Goal: Task Accomplishment & Management: Complete application form

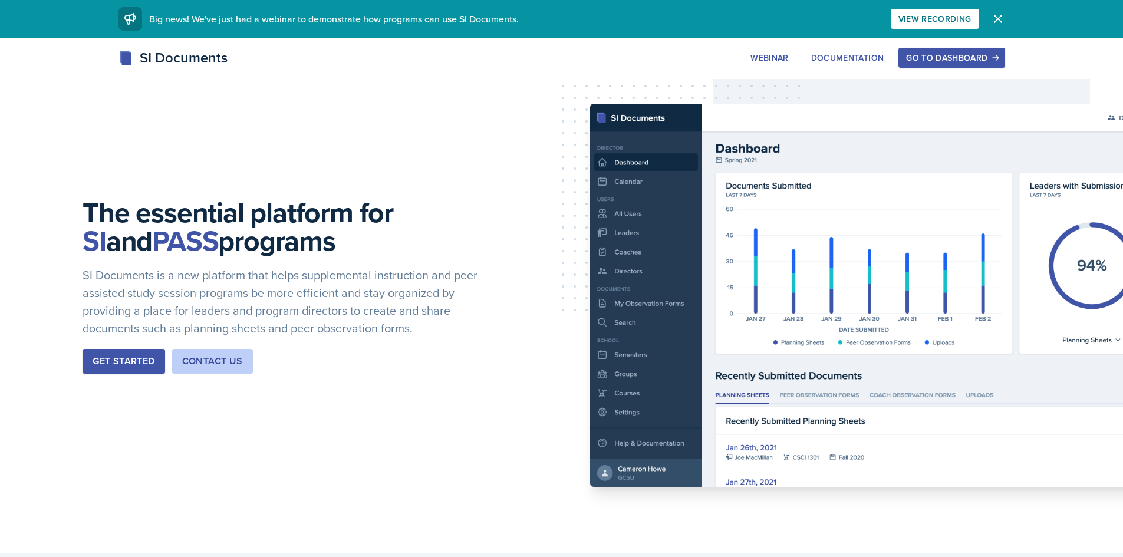
click at [908, 17] on icon "button" at bounding box center [998, 19] width 14 height 14
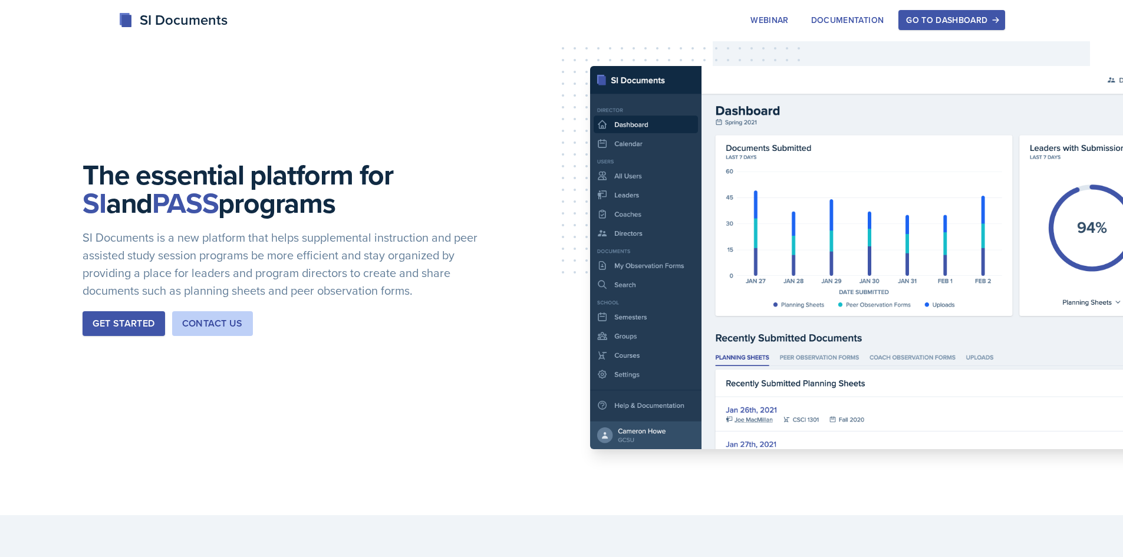
click at [908, 21] on div "Go to Dashboard" at bounding box center [951, 19] width 91 height 9
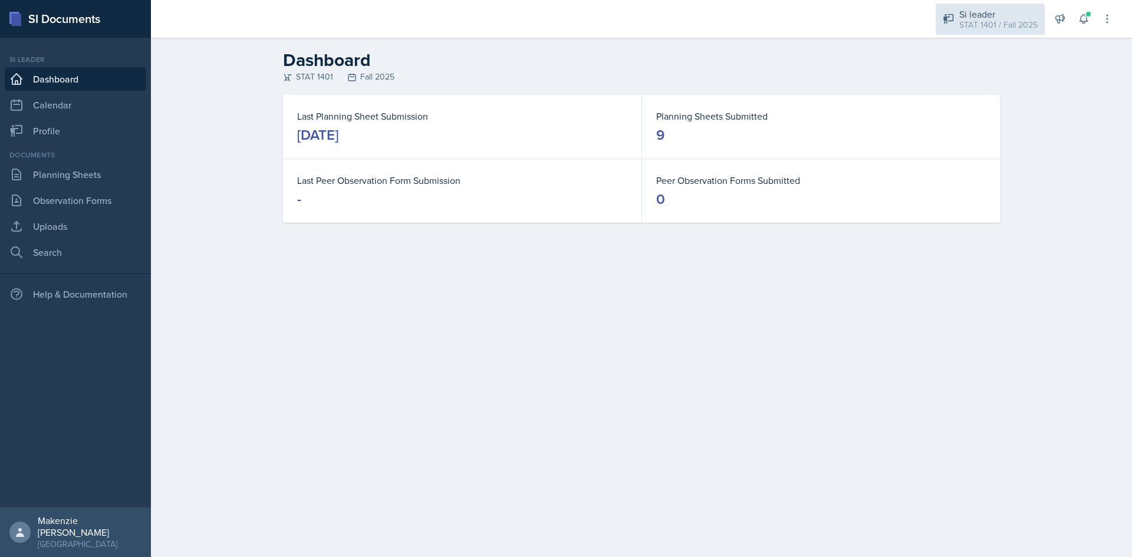
click at [908, 26] on div "STAT 1401 / Fall 2025" at bounding box center [998, 25] width 78 height 12
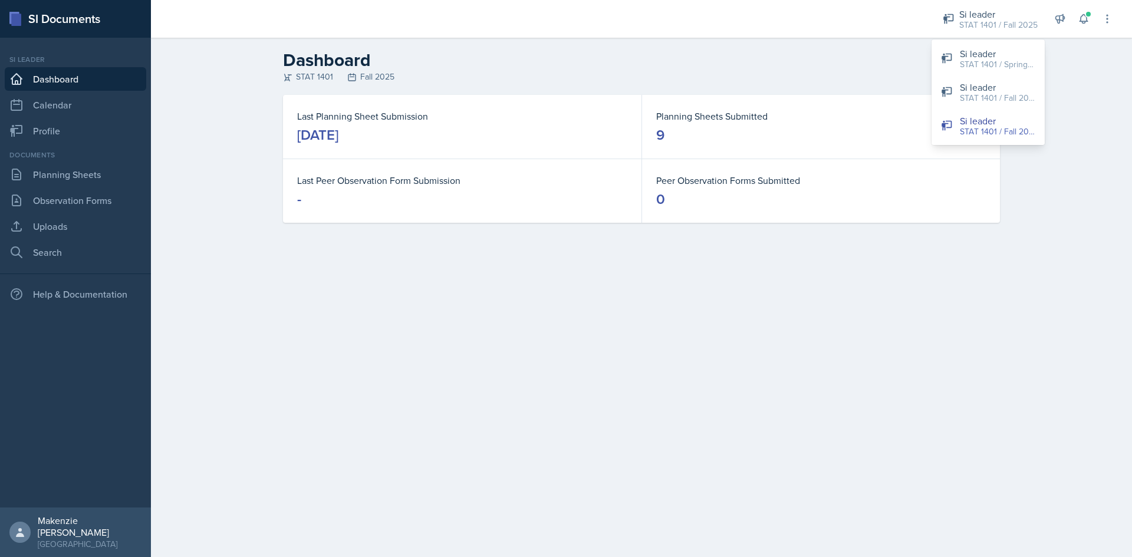
drag, startPoint x: 743, startPoint y: 62, endPoint x: 709, endPoint y: 68, distance: 34.7
click at [740, 64] on h2 "Dashboard" at bounding box center [641, 60] width 717 height 21
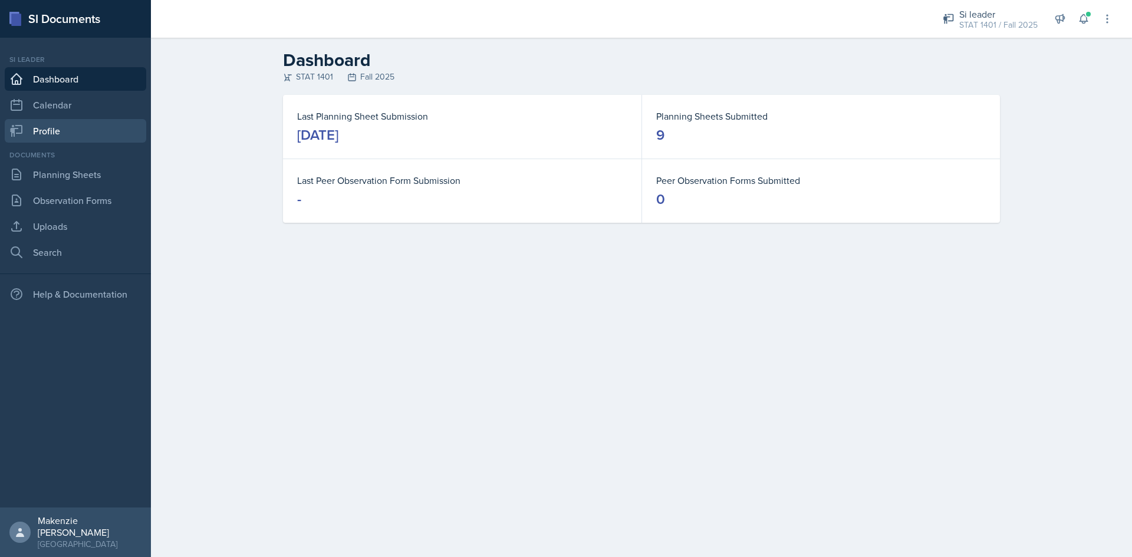
click at [51, 128] on link "Profile" at bounding box center [75, 131] width 141 height 24
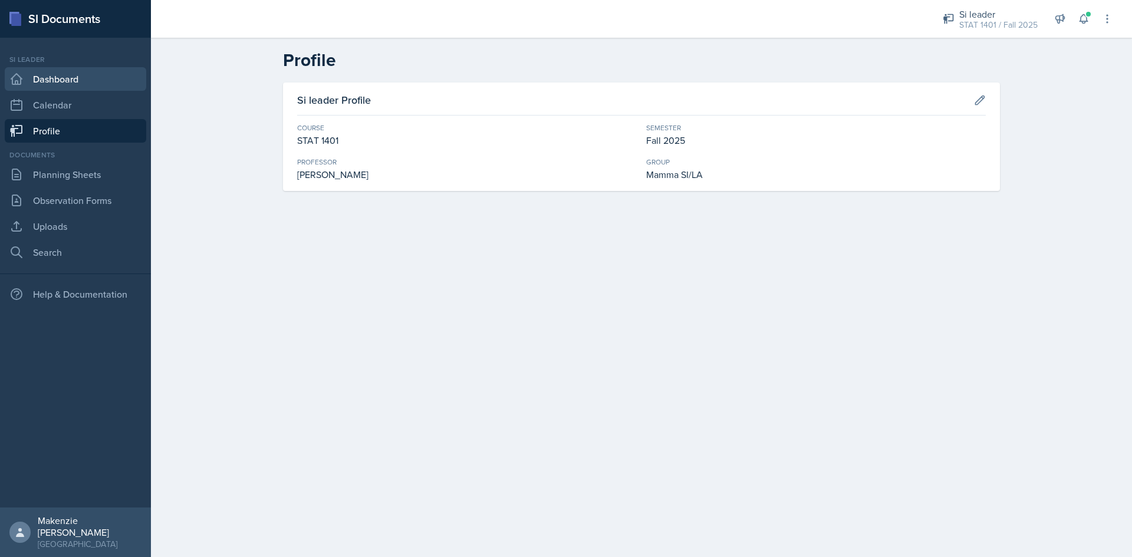
click at [44, 87] on link "Dashboard" at bounding box center [75, 79] width 141 height 24
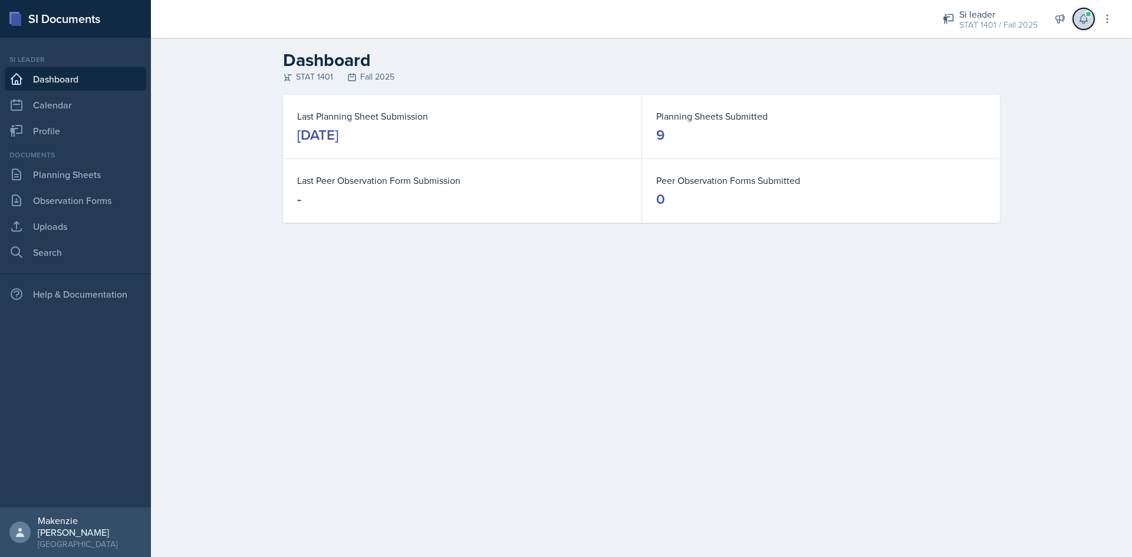
click at [908, 21] on icon at bounding box center [1083, 19] width 12 height 12
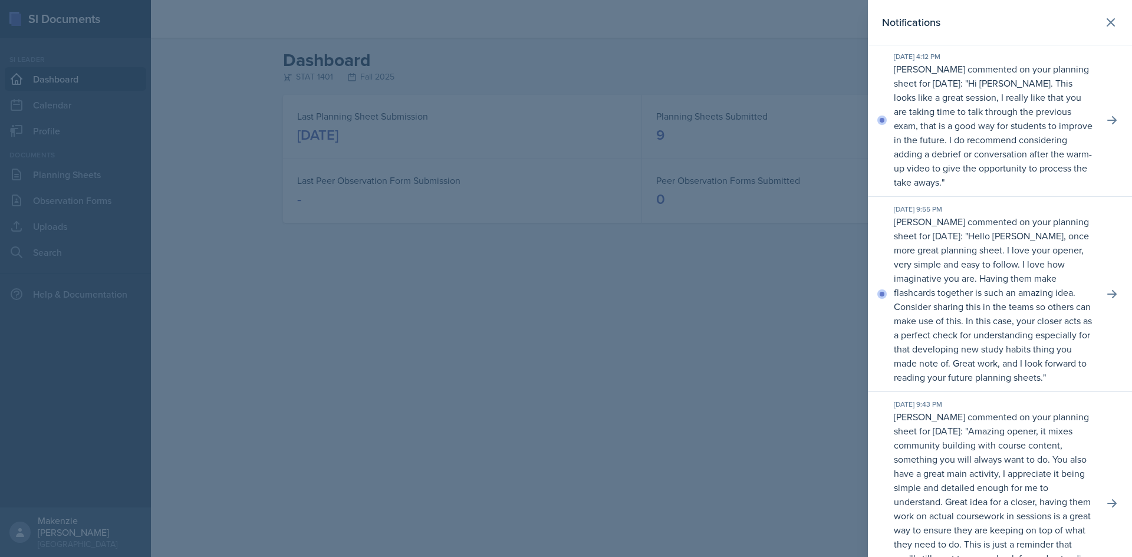
scroll to position [118, 0]
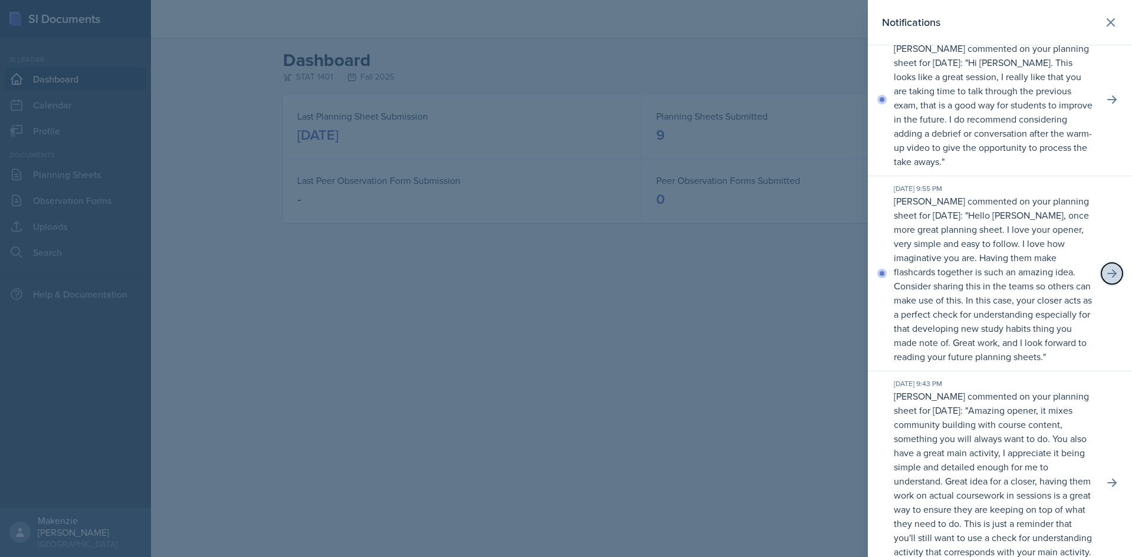
click at [908, 278] on icon at bounding box center [1111, 273] width 9 height 8
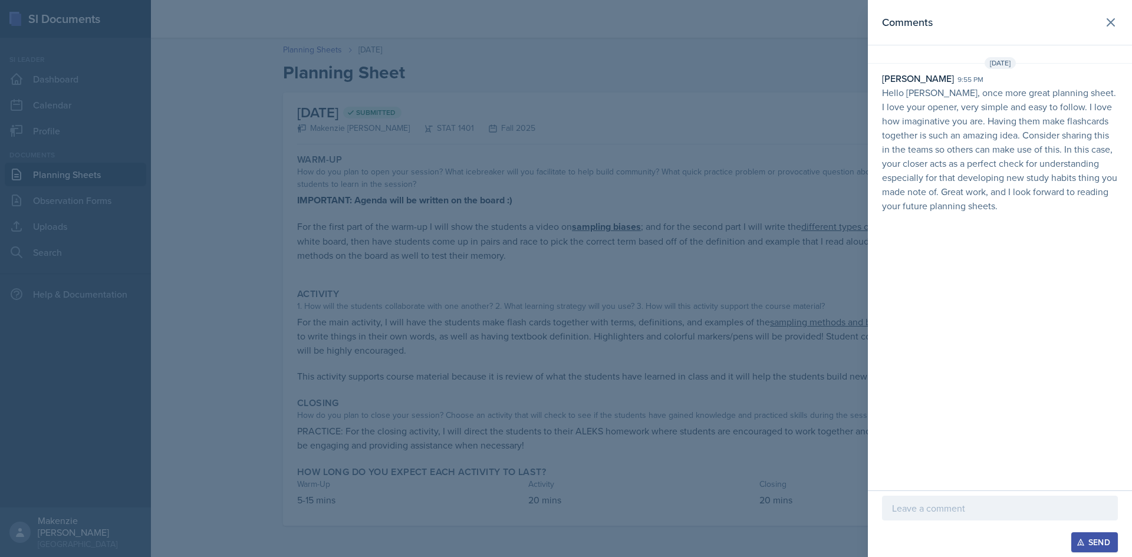
click at [908, 510] on p at bounding box center [1000, 508] width 216 height 14
click at [908, 545] on div "Send" at bounding box center [1093, 541] width 31 height 9
click at [908, 22] on icon at bounding box center [1110, 22] width 14 height 14
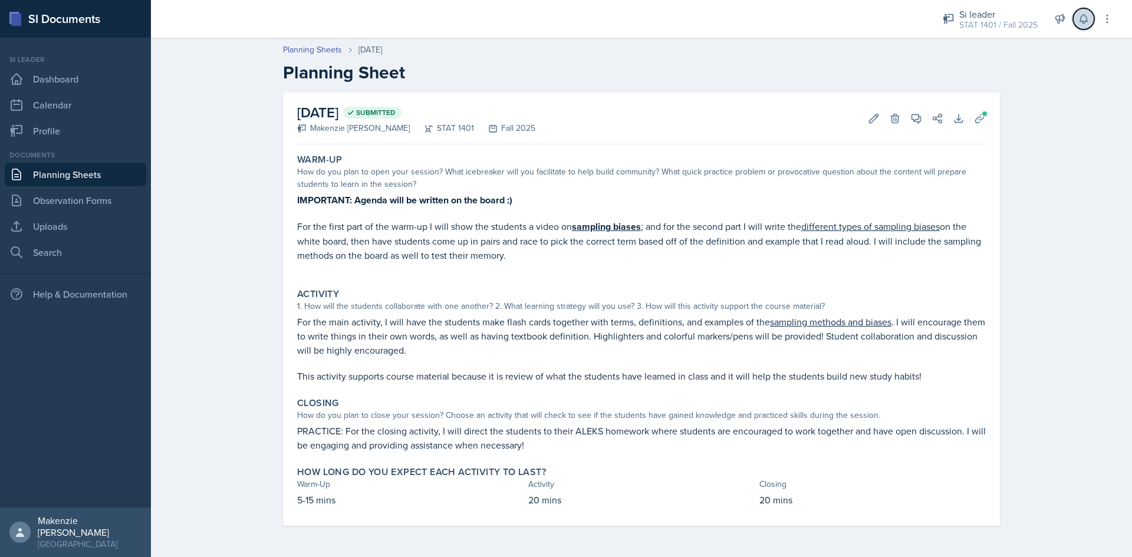
click at [908, 18] on icon at bounding box center [1083, 19] width 12 height 12
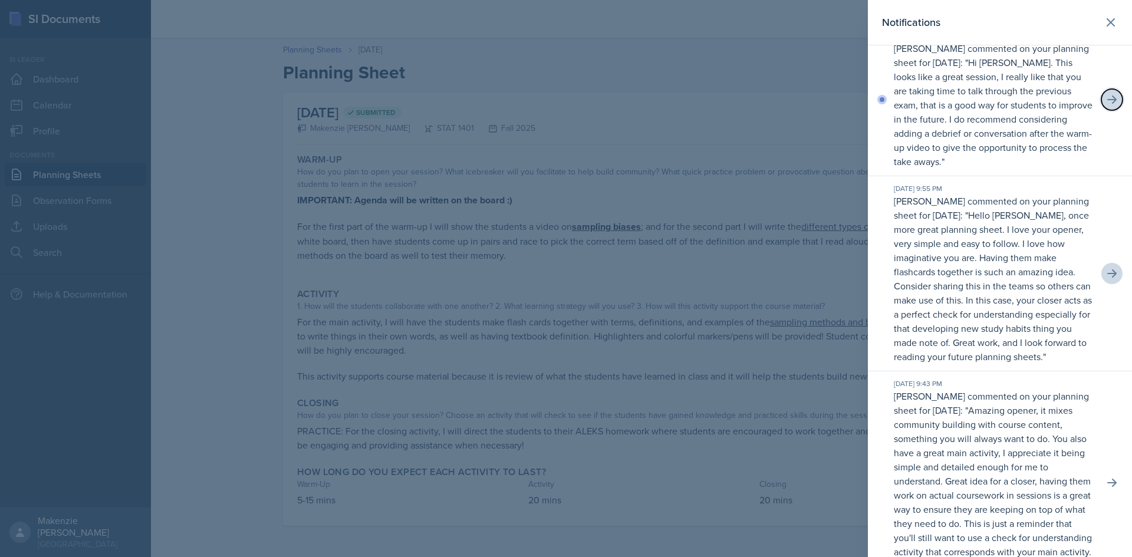
click at [908, 95] on icon at bounding box center [1112, 100] width 12 height 12
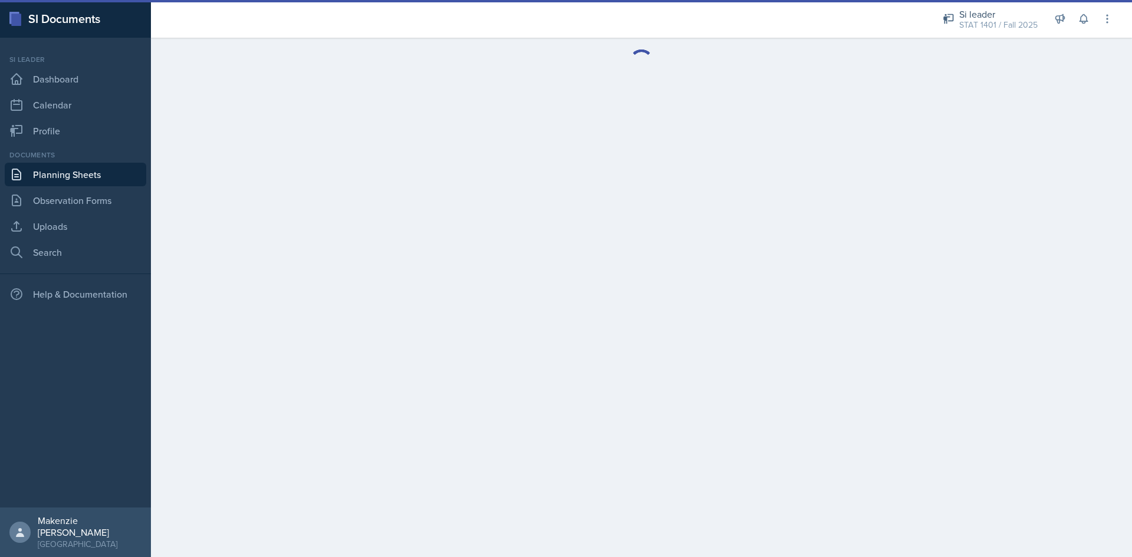
click at [57, 169] on link "Planning Sheets" at bounding box center [75, 175] width 141 height 24
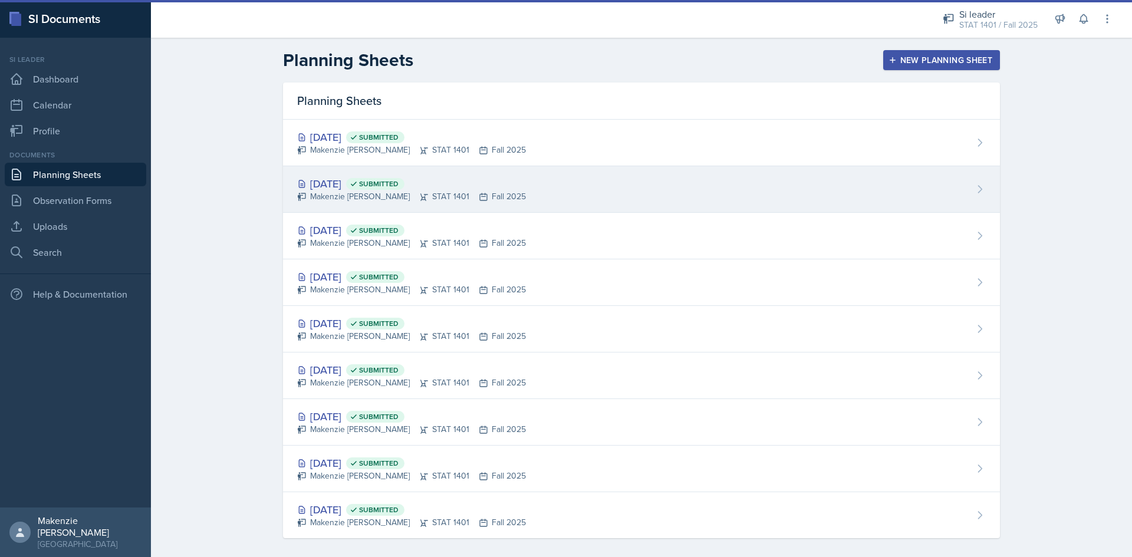
click at [349, 186] on div "[DATE] Submitted" at bounding box center [411, 184] width 229 height 16
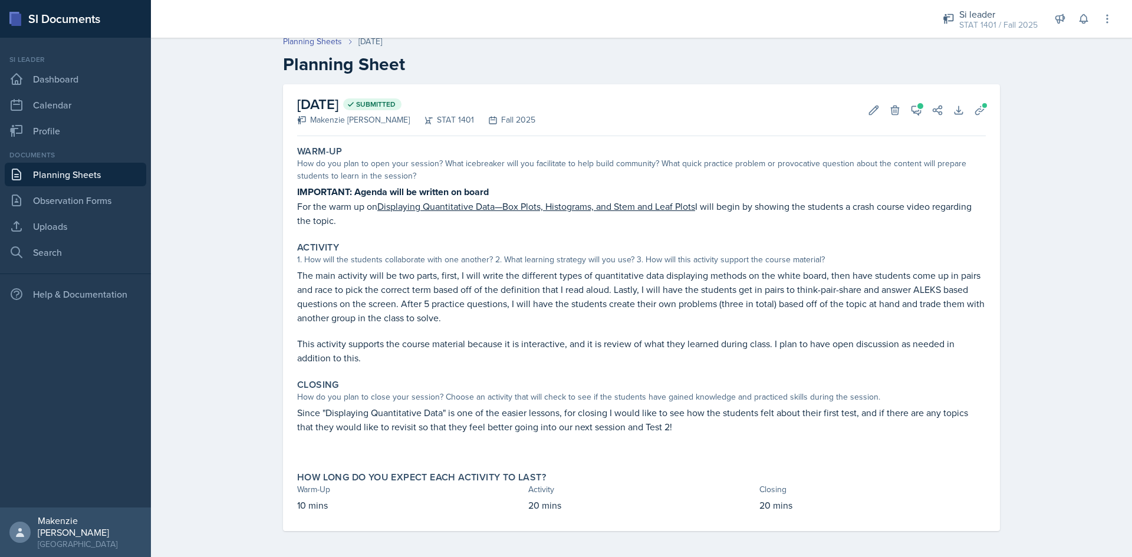
scroll to position [11, 0]
click at [908, 104] on button "Uploads" at bounding box center [979, 107] width 21 height 21
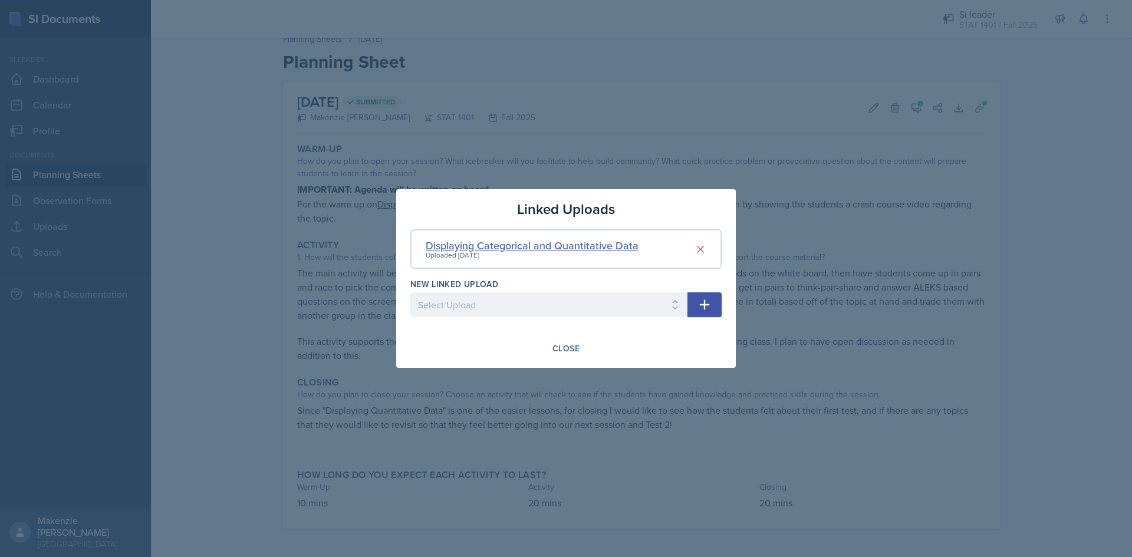
click at [563, 249] on div "Displaying Categorical and Quantitative Data" at bounding box center [532, 246] width 213 height 16
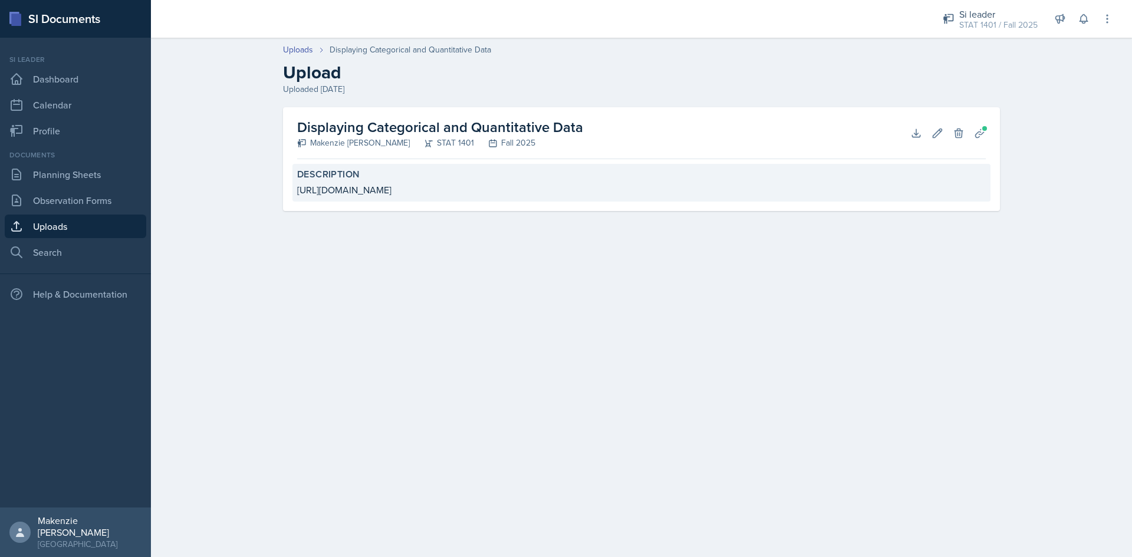
click at [370, 189] on div "[URL][DOMAIN_NAME]" at bounding box center [641, 190] width 688 height 14
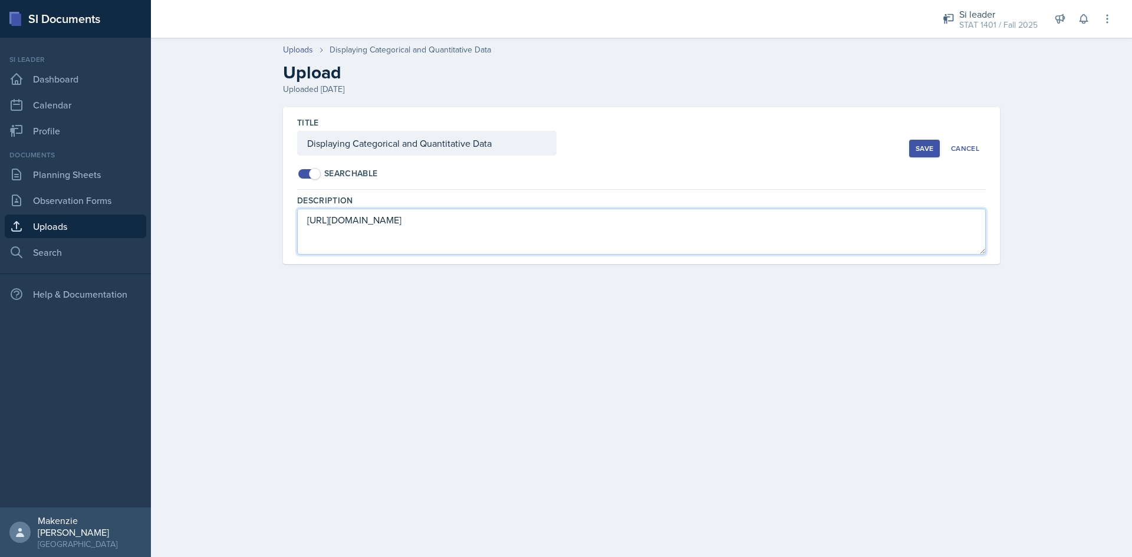
click at [366, 222] on textarea "[URL][DOMAIN_NAME]" at bounding box center [641, 232] width 688 height 46
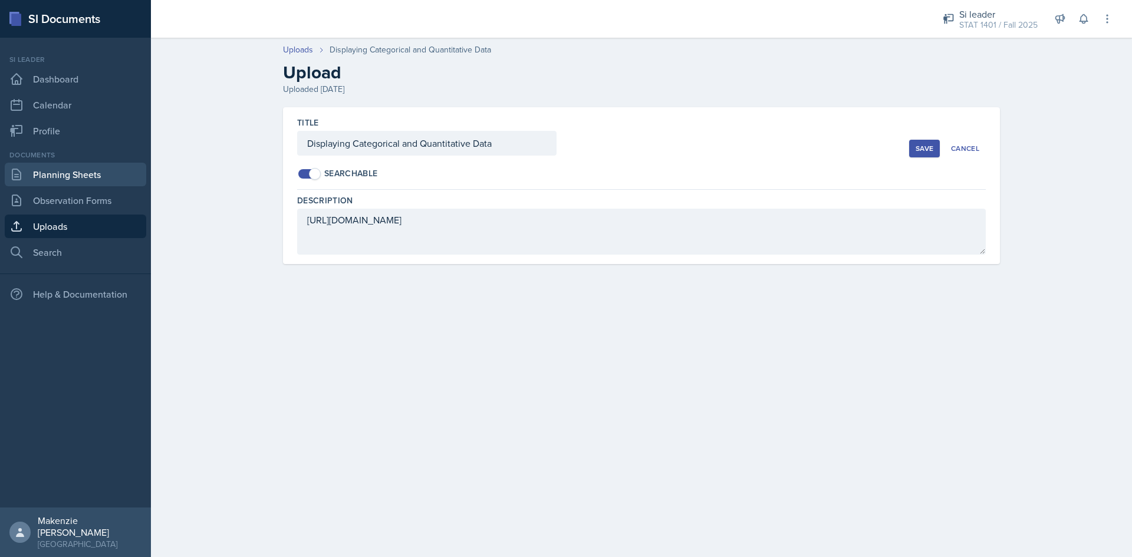
click at [71, 175] on link "Planning Sheets" at bounding box center [75, 175] width 141 height 24
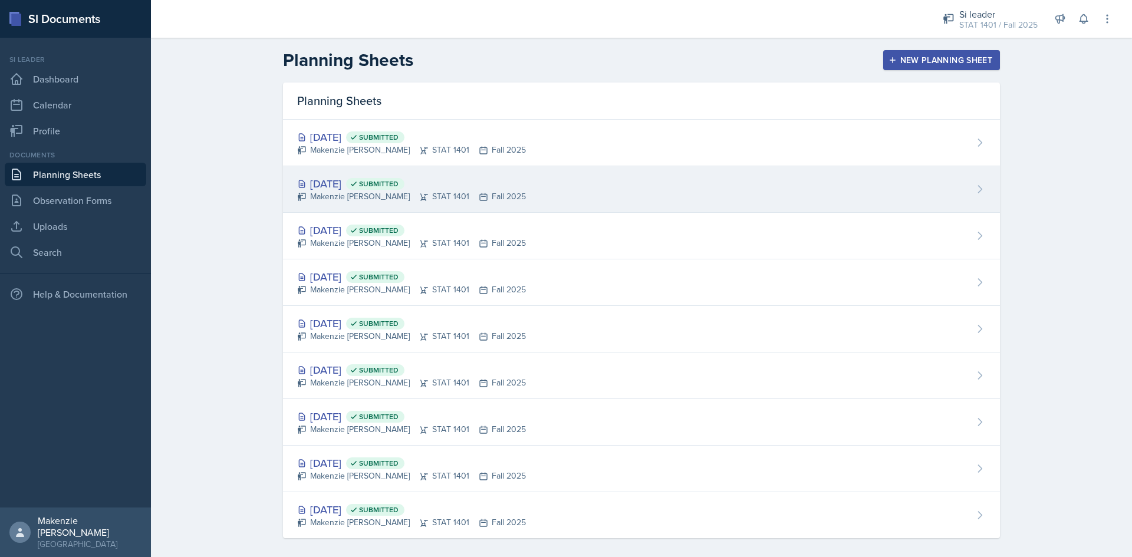
click at [333, 179] on div "[DATE] Submitted" at bounding box center [411, 184] width 229 height 16
